Goal: Find specific page/section: Find specific page/section

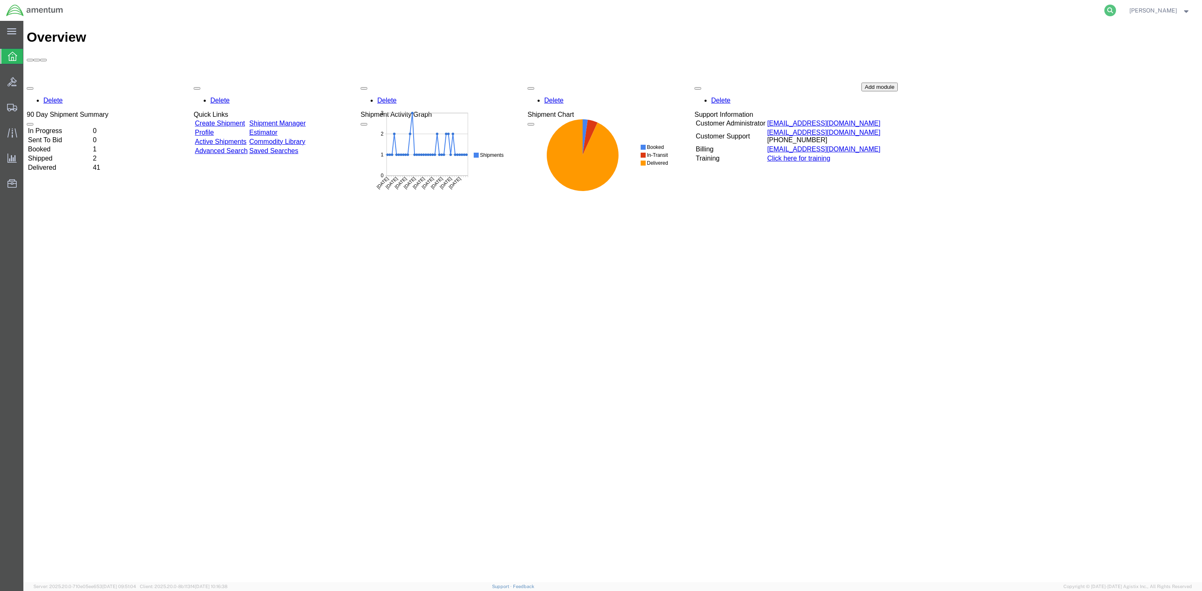
click at [1116, 8] on icon at bounding box center [1110, 11] width 12 height 12
paste input "DCO-25272-168855"
drag, startPoint x: 936, startPoint y: 14, endPoint x: 744, endPoint y: 9, distance: 191.6
click at [744, 9] on div "DCO-25272-168855 Sorry, no exact match found Try to find items starting with DC…" at bounding box center [593, 10] width 1048 height 21
paste input "SNOR-25272-0353"
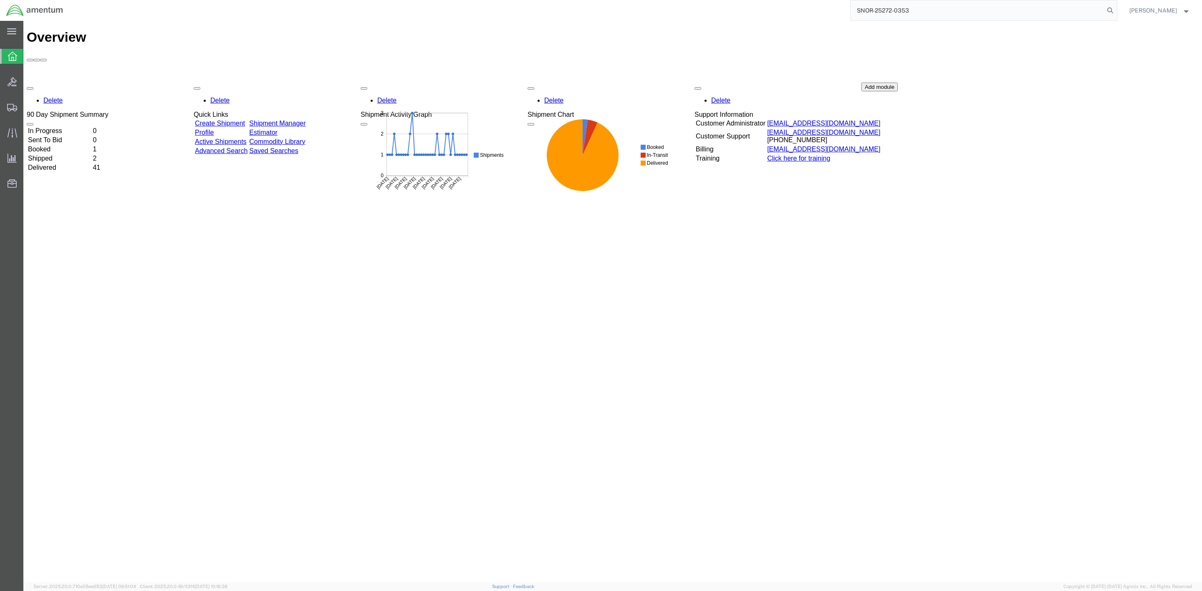
type input "SNOR-25272-0353"
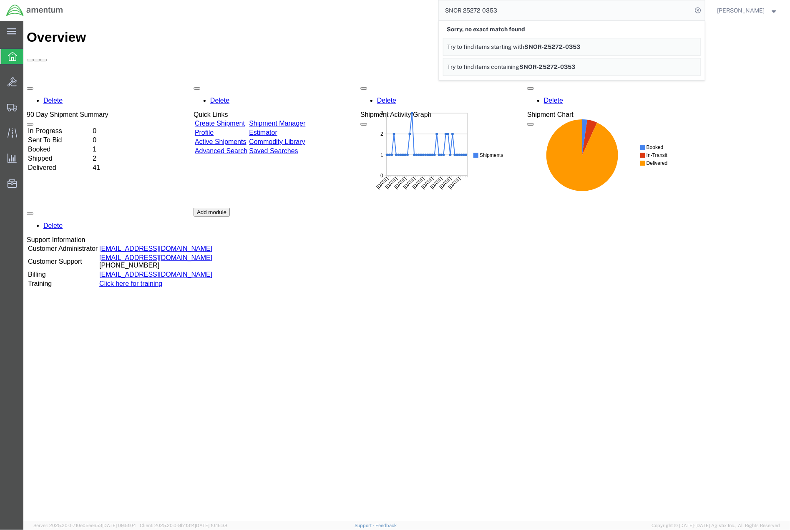
click at [770, 14] on span "[PERSON_NAME]" at bounding box center [748, 10] width 61 height 9
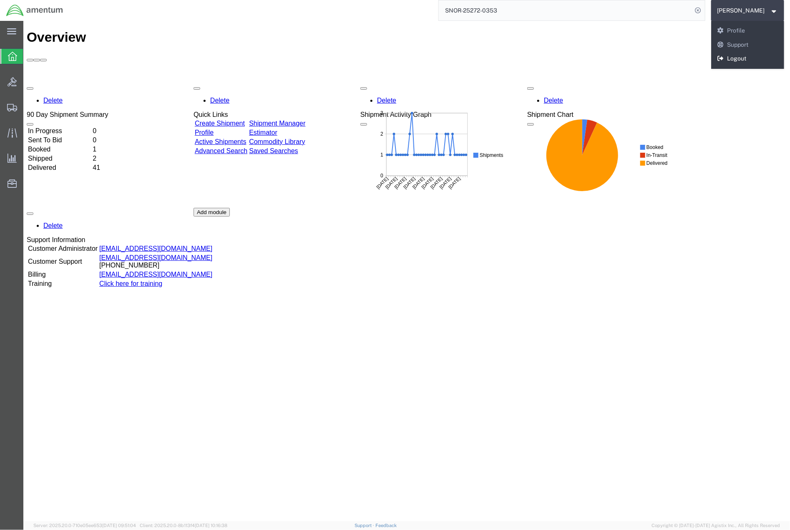
click at [759, 53] on link "Logout" at bounding box center [748, 59] width 73 height 14
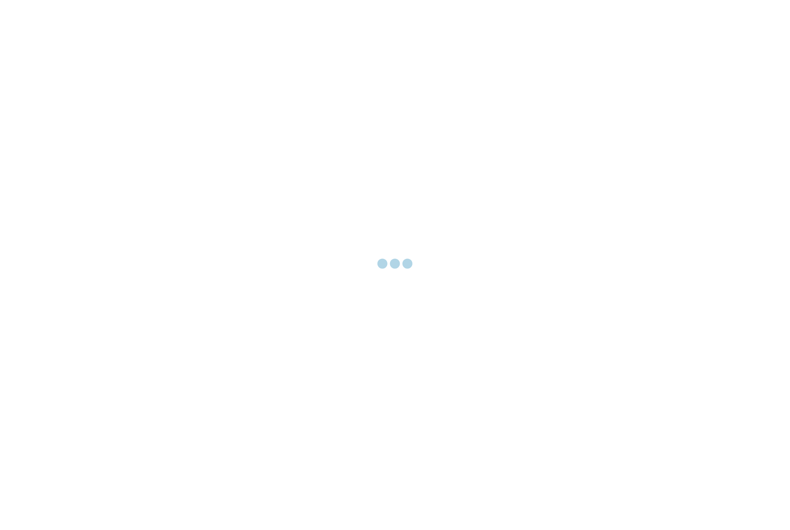
click at [759, 277] on div at bounding box center [395, 265] width 790 height 530
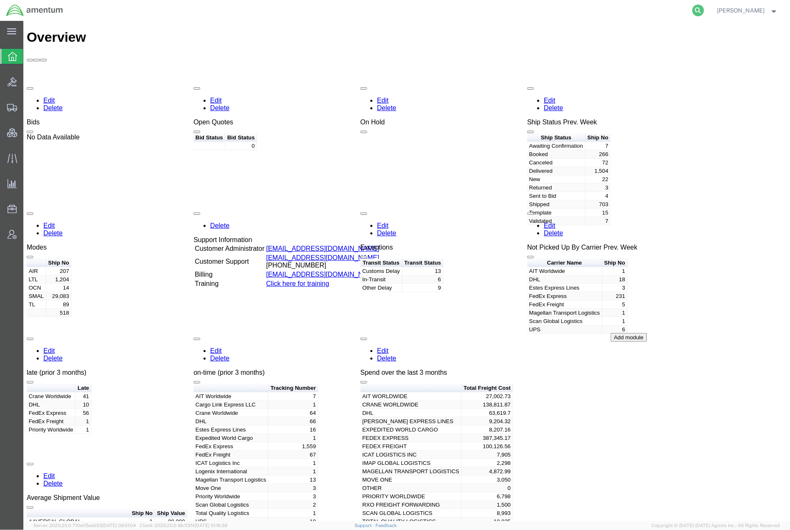
click at [697, 13] on icon at bounding box center [699, 11] width 12 height 12
click at [639, 10] on input "search" at bounding box center [566, 10] width 254 height 20
paste input "SNOR-25272-0353"
type input "SNOR-25272-0353"
